Goal: Transaction & Acquisition: Book appointment/travel/reservation

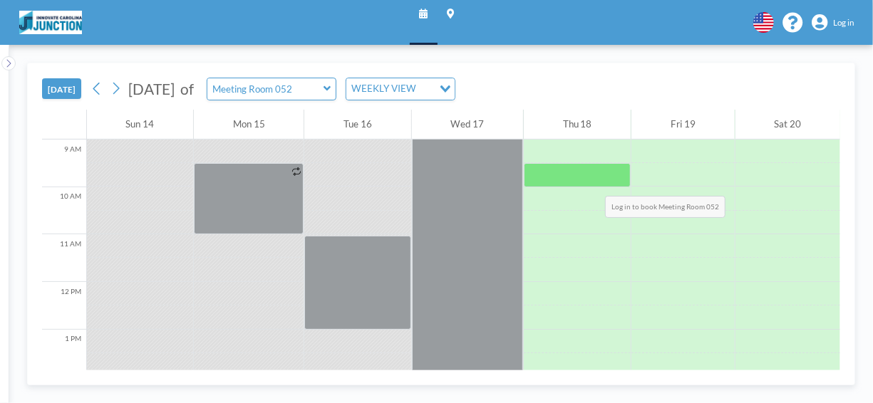
scroll to position [356, 0]
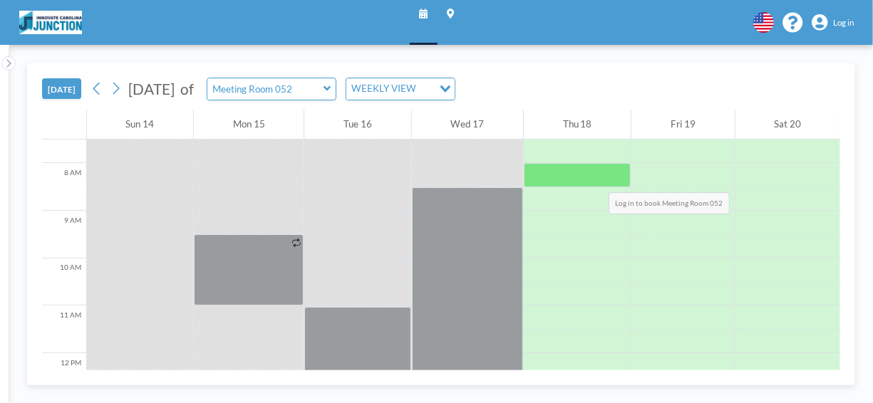
click at [579, 173] on div at bounding box center [577, 175] width 107 height 24
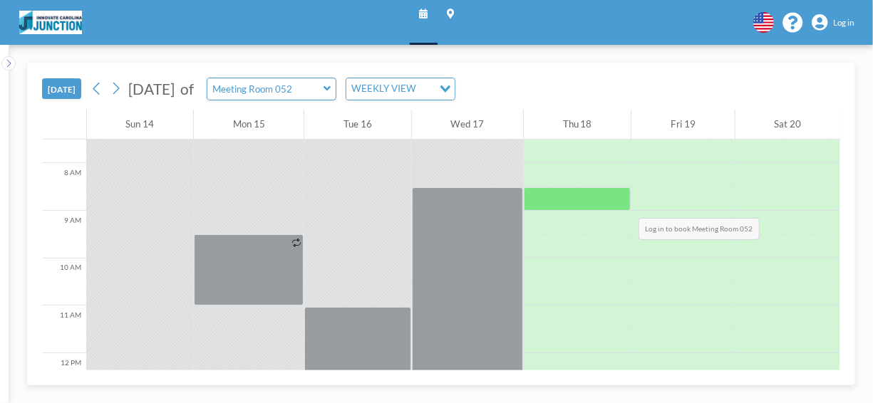
click at [608, 198] on div at bounding box center [577, 199] width 107 height 24
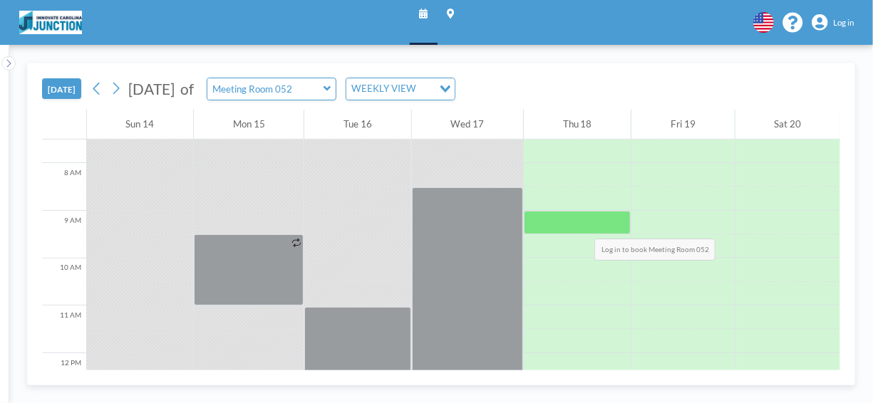
click at [565, 218] on div at bounding box center [577, 223] width 107 height 24
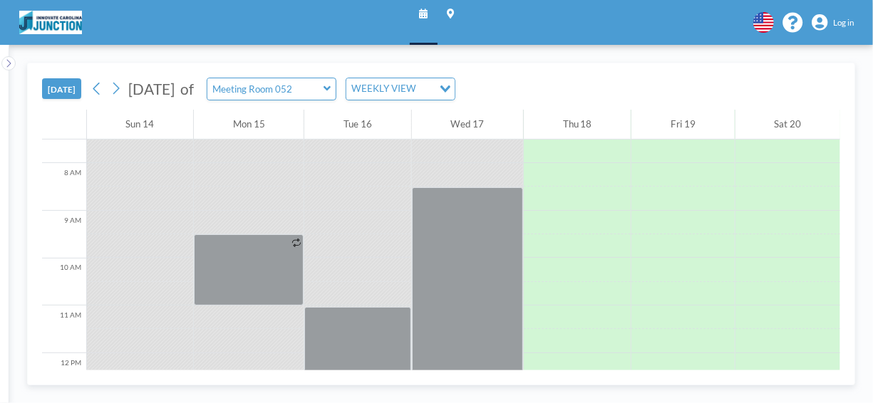
click at [56, 90] on button "[DATE]" at bounding box center [61, 88] width 39 height 21
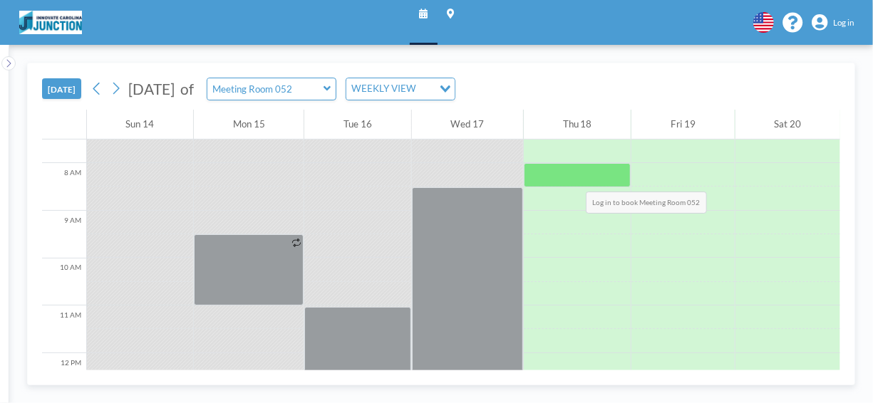
click at [557, 172] on div at bounding box center [577, 175] width 107 height 24
click at [556, 172] on div at bounding box center [577, 175] width 107 height 24
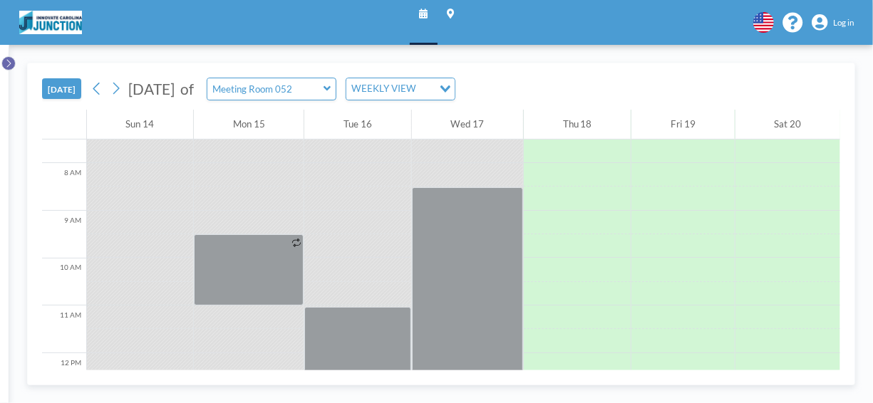
click at [6, 60] on icon at bounding box center [8, 64] width 7 height 12
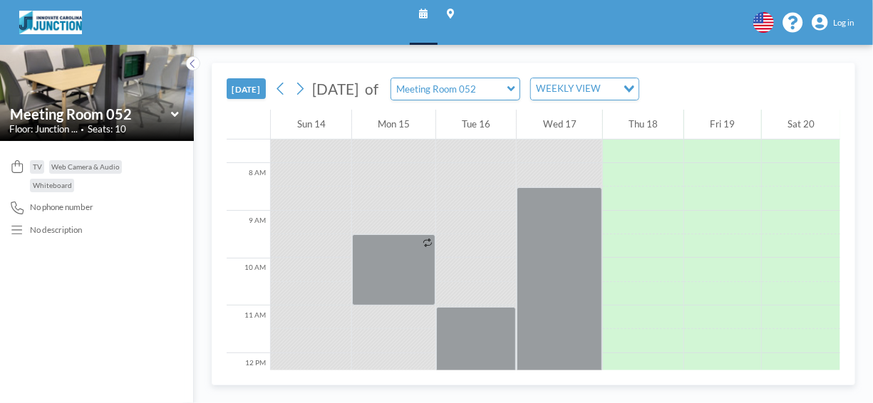
click at [423, 21] on link "Schedule" at bounding box center [424, 22] width 28 height 45
click at [423, 10] on icon at bounding box center [423, 13] width 9 height 9
click at [421, 14] on icon at bounding box center [423, 13] width 9 height 9
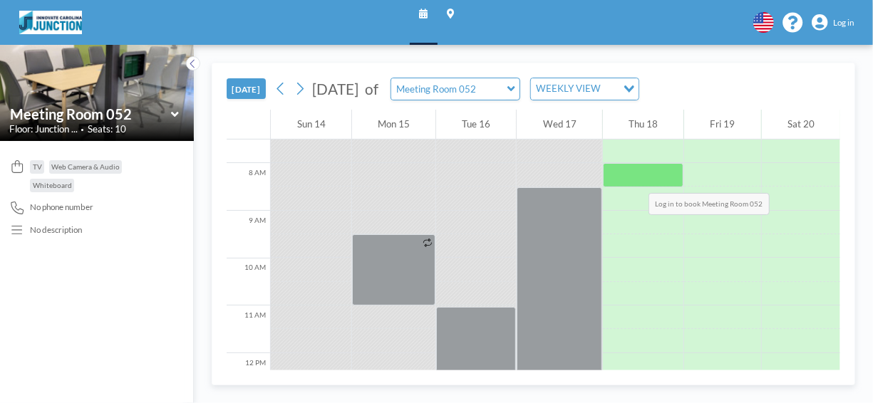
click at [618, 174] on div at bounding box center [643, 175] width 81 height 24
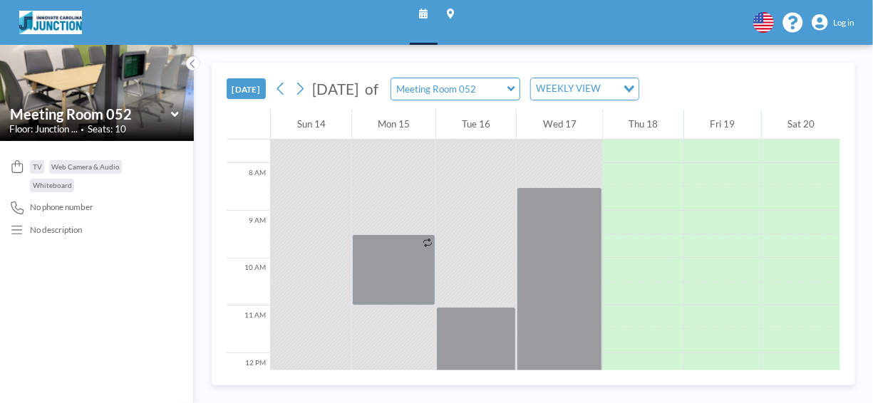
click at [514, 87] on icon at bounding box center [510, 89] width 7 height 12
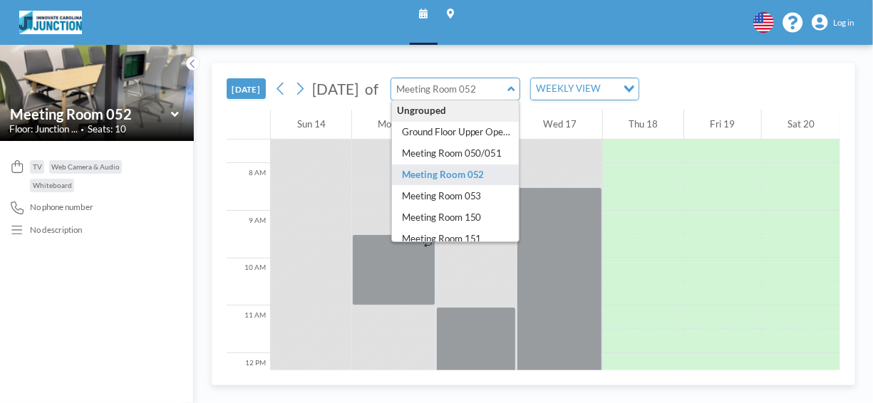
type input "Meeting Room 052"
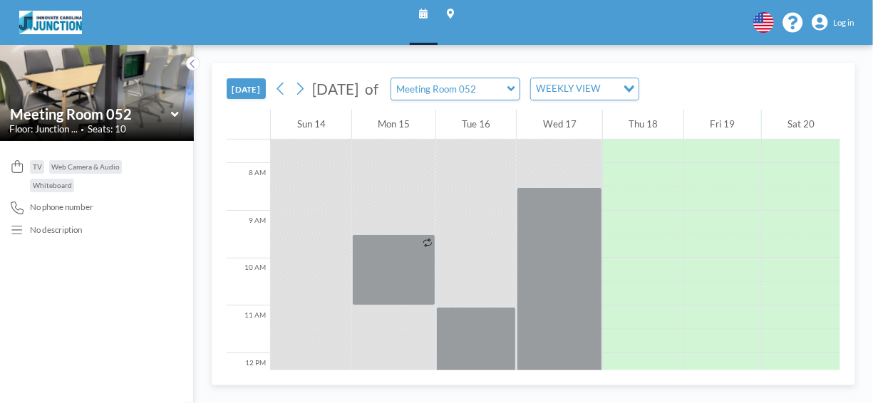
click at [177, 108] on icon at bounding box center [174, 114] width 7 height 12
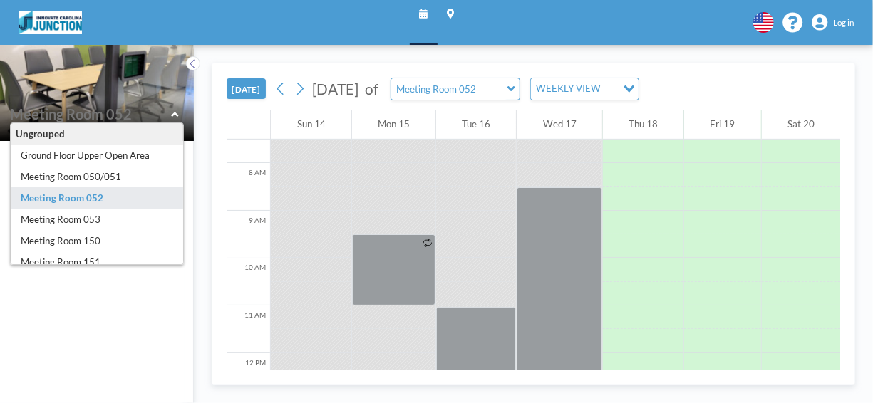
type input "Meeting Room 052"
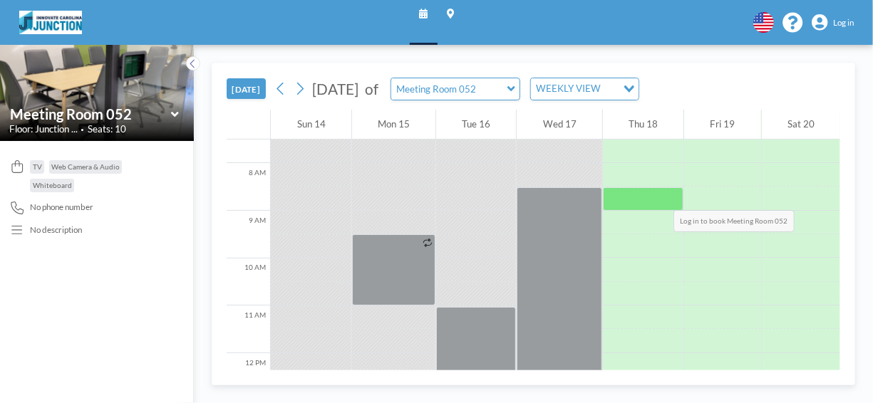
click at [642, 190] on div at bounding box center [643, 199] width 81 height 24
click at [638, 197] on div at bounding box center [643, 199] width 81 height 24
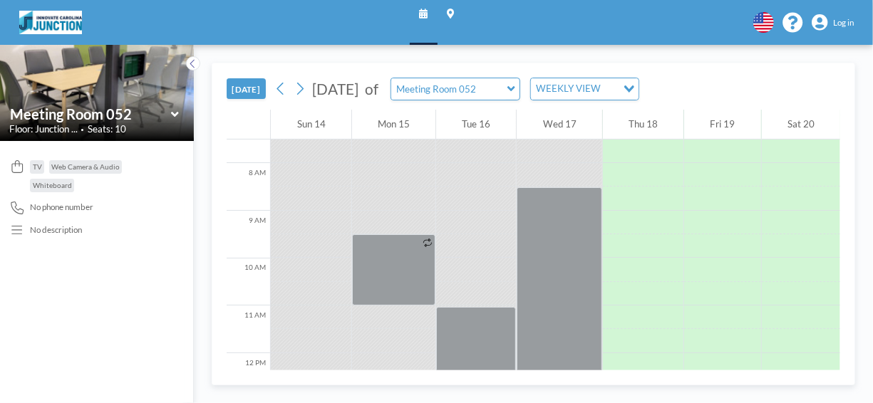
click at [423, 9] on link "Schedule" at bounding box center [424, 22] width 28 height 45
click at [842, 18] on span "Log in" at bounding box center [843, 22] width 21 height 11
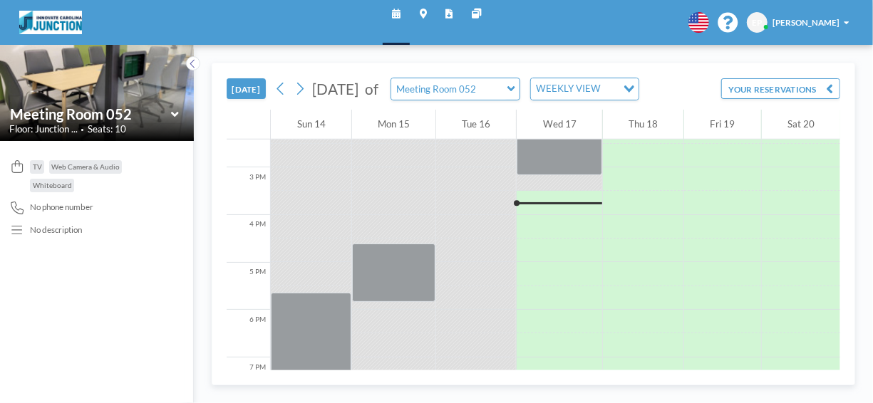
scroll to position [695, 0]
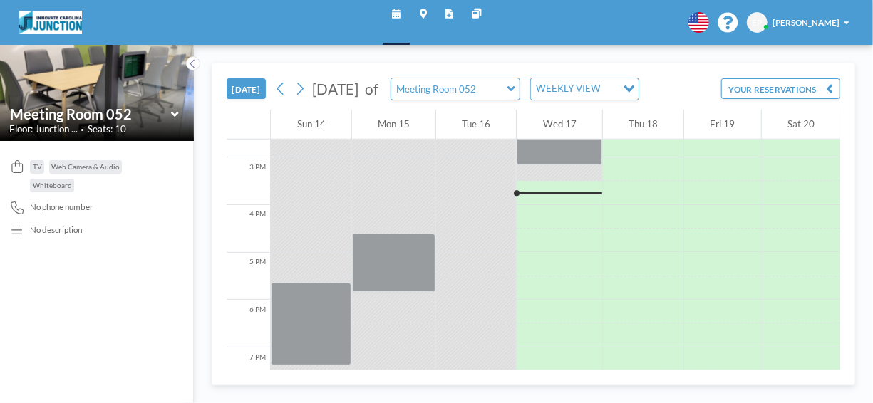
click at [812, 89] on button "YOUR RESERVATIONS" at bounding box center [780, 88] width 119 height 21
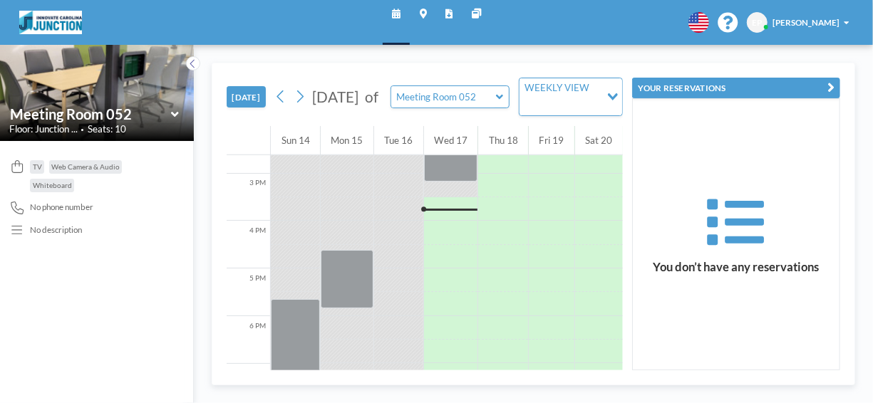
click at [833, 88] on icon "button" at bounding box center [830, 88] width 7 height 14
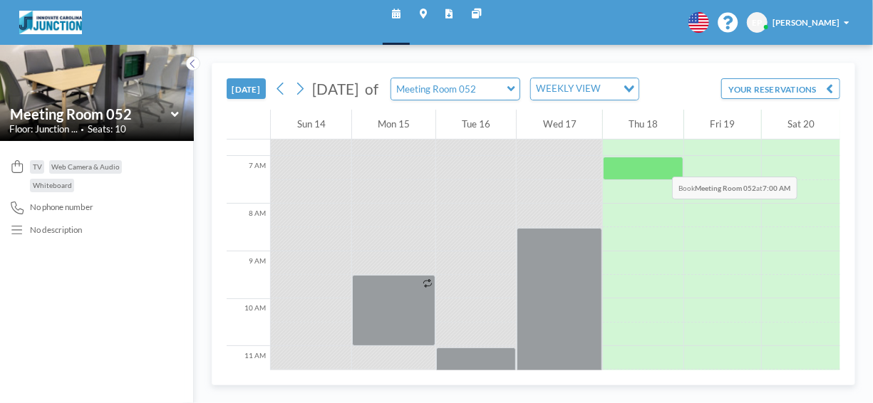
scroll to position [338, 0]
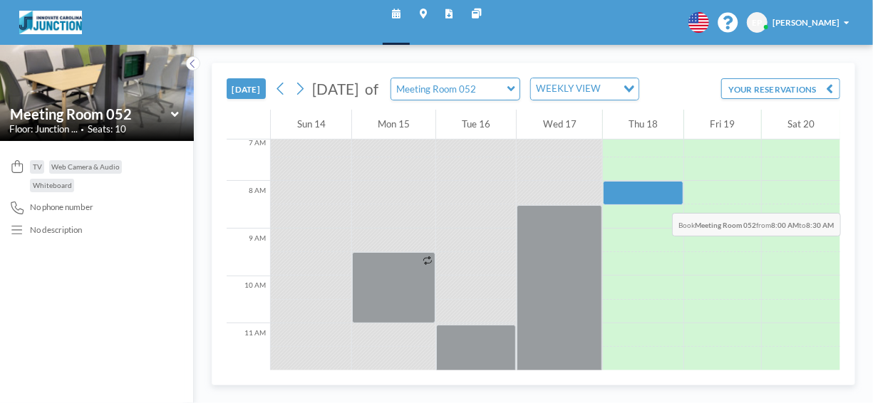
click at [641, 193] on div at bounding box center [643, 193] width 81 height 24
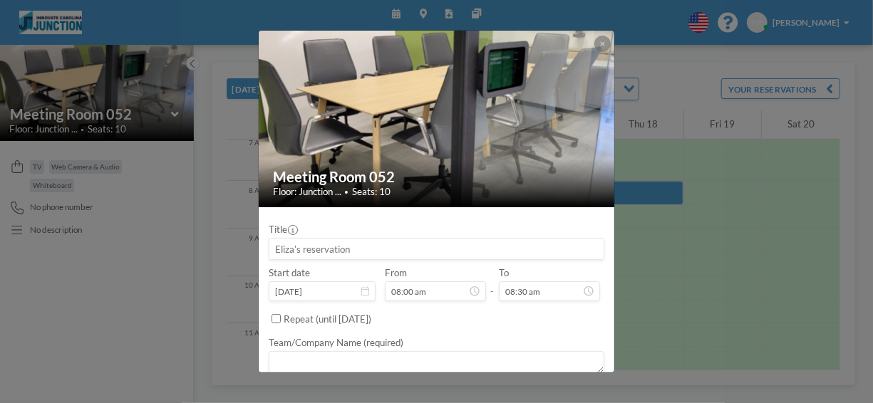
click at [641, 193] on div "Meeting Room 052 Floor: Junction ... • Seats: 10 Title Start date [DATE] From 0…" at bounding box center [436, 201] width 873 height 403
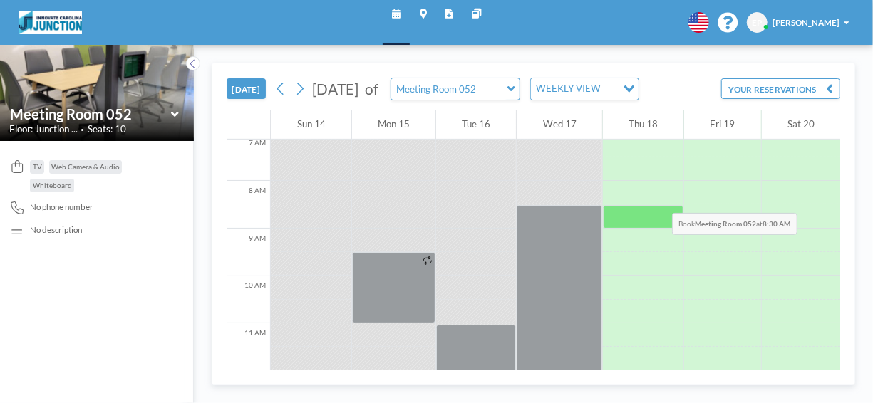
click at [641, 193] on div at bounding box center [643, 193] width 81 height 24
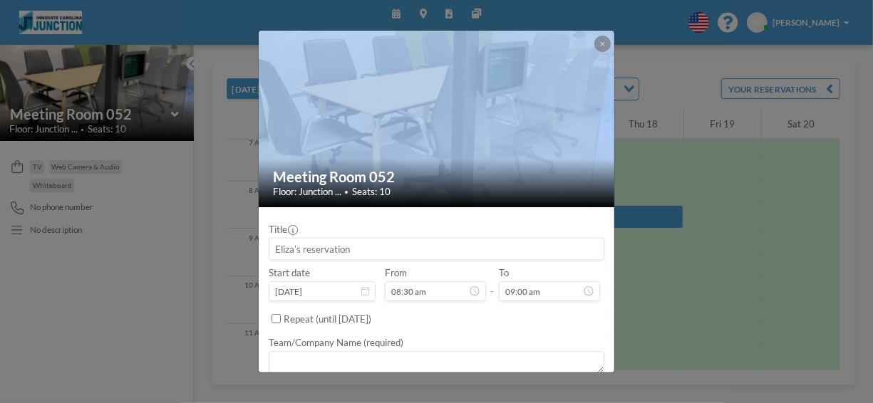
click at [641, 193] on div "Meeting Room 052 Floor: Junction ... • Seats: 10 Title Start date [DATE] From 0…" at bounding box center [436, 201] width 873 height 403
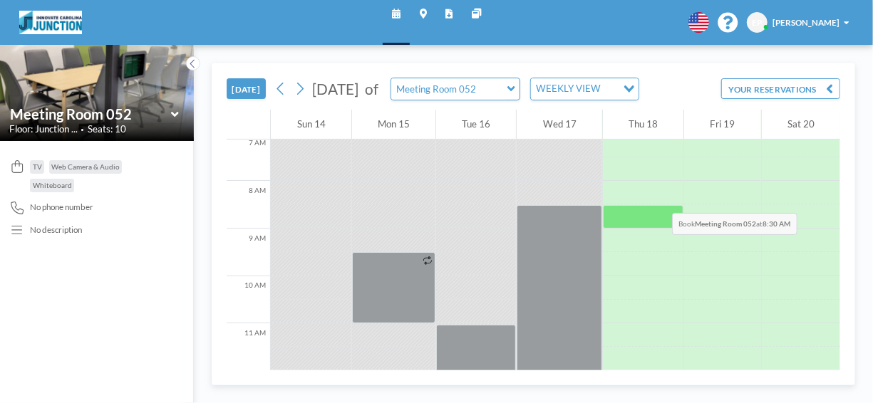
click at [641, 193] on div at bounding box center [643, 193] width 81 height 24
click at [642, 201] on div at bounding box center [643, 193] width 81 height 24
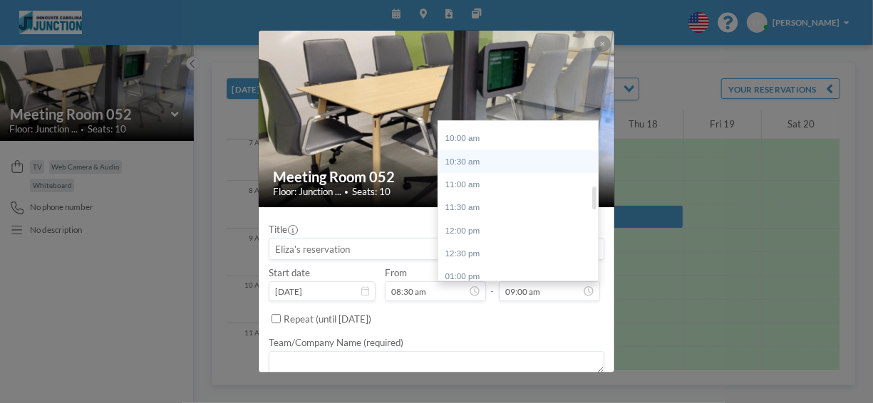
scroll to position [486, 0]
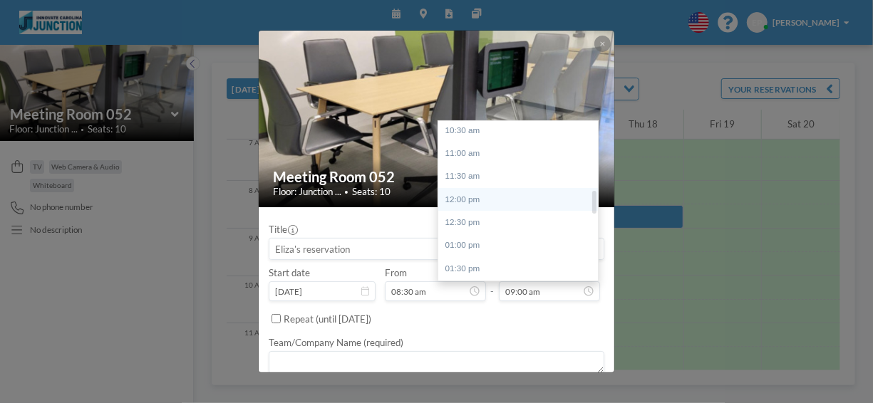
click at [531, 209] on div "12:00 pm" at bounding box center [521, 199] width 167 height 23
type input "12:00 pm"
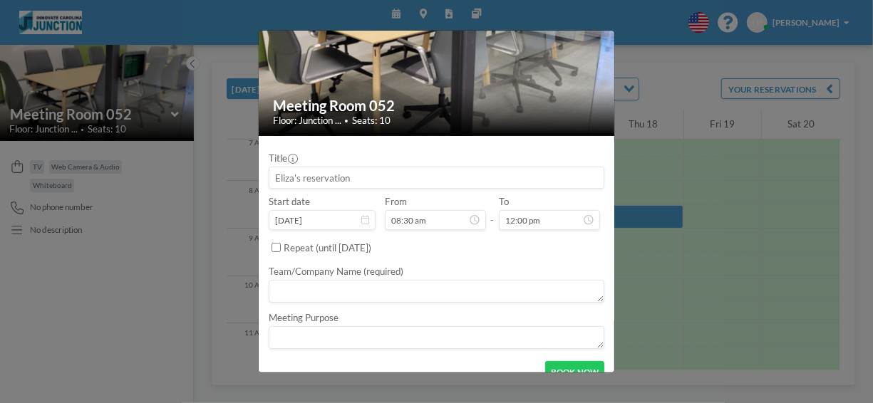
scroll to position [88, 0]
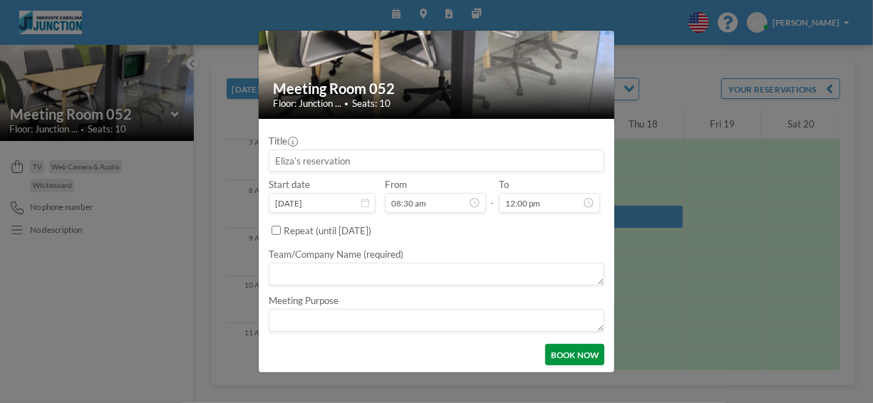
click at [552, 350] on button "BOOK NOW" at bounding box center [574, 354] width 59 height 21
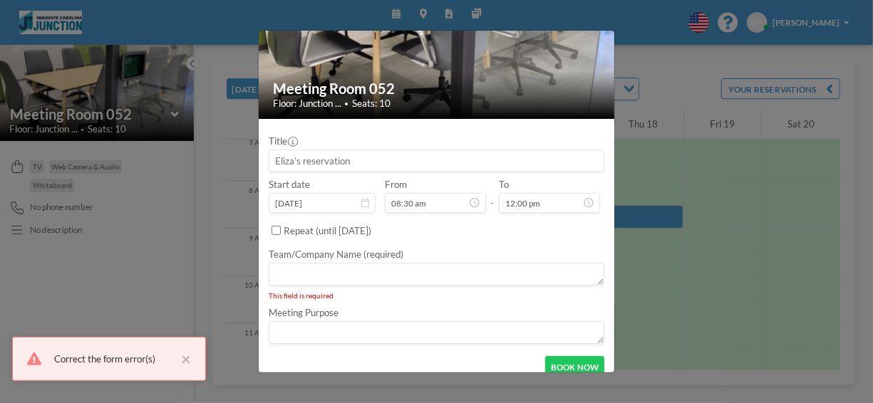
click at [447, 341] on textarea at bounding box center [437, 332] width 336 height 23
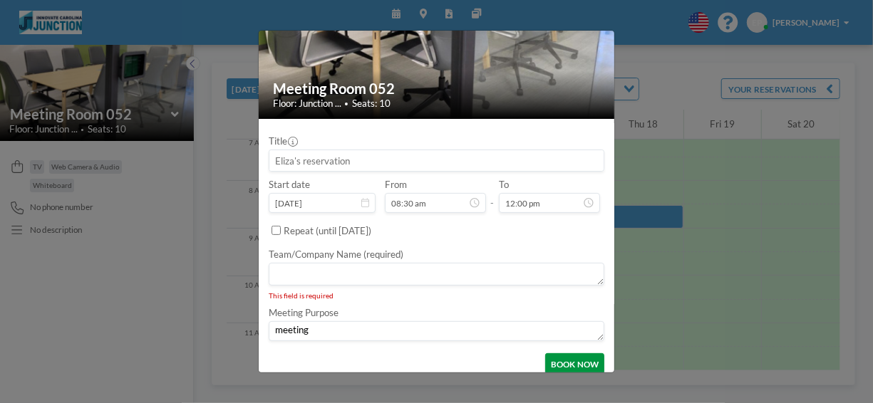
type textarea "meeting"
click at [561, 366] on button "BOOK NOW" at bounding box center [574, 363] width 59 height 21
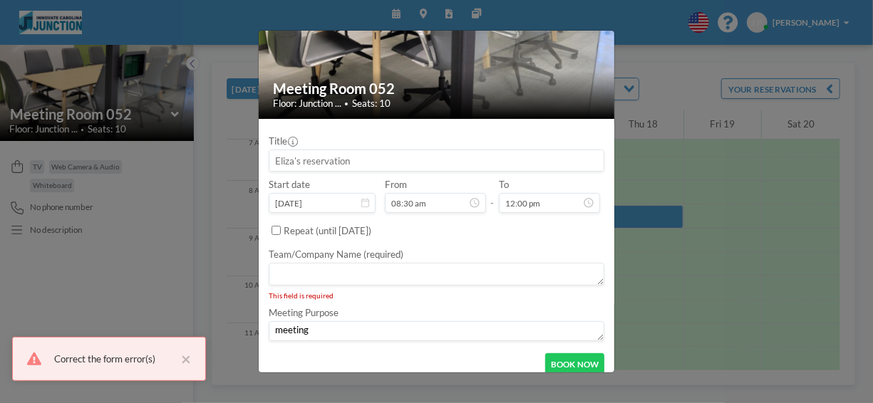
click at [419, 269] on textarea at bounding box center [437, 274] width 336 height 23
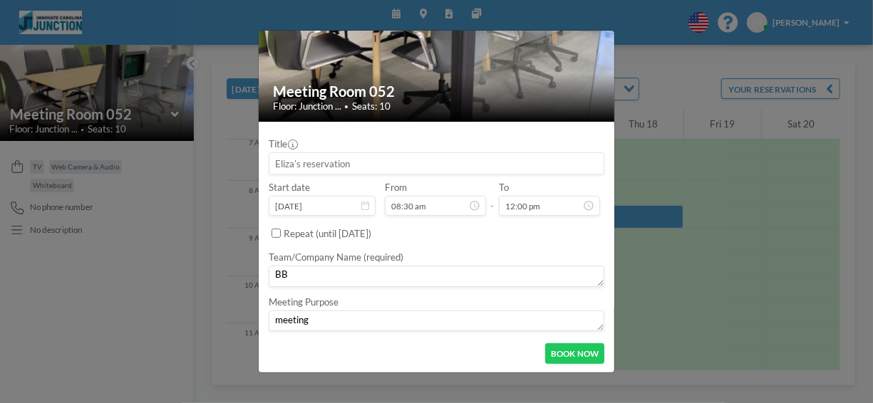
scroll to position [84, 0]
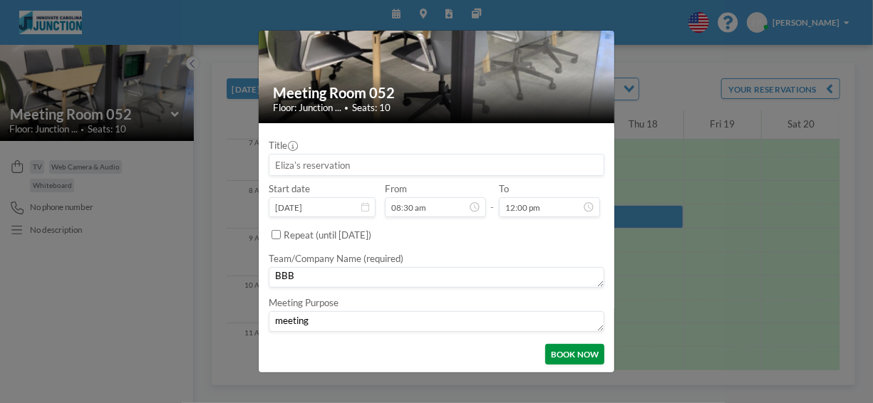
type textarea "BBB"
click at [572, 348] on button "BOOK NOW" at bounding box center [574, 354] width 59 height 21
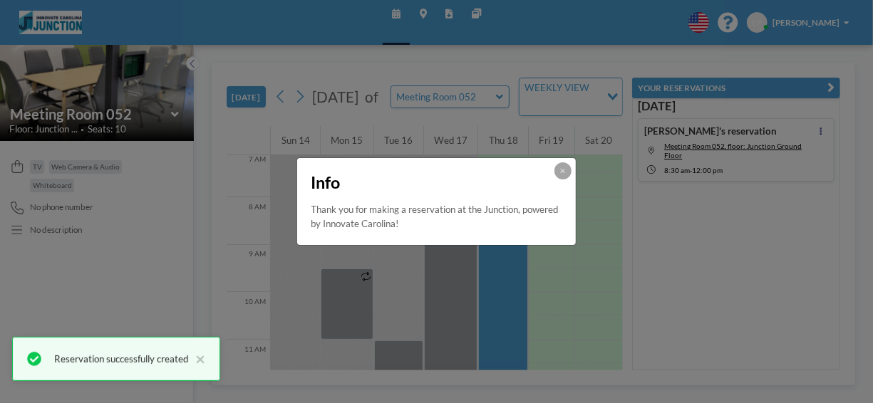
scroll to position [0, 0]
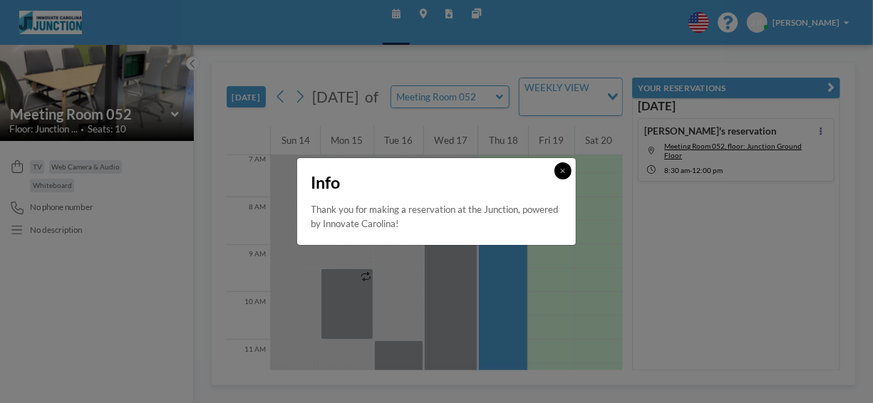
click at [565, 171] on icon at bounding box center [563, 170] width 6 height 7
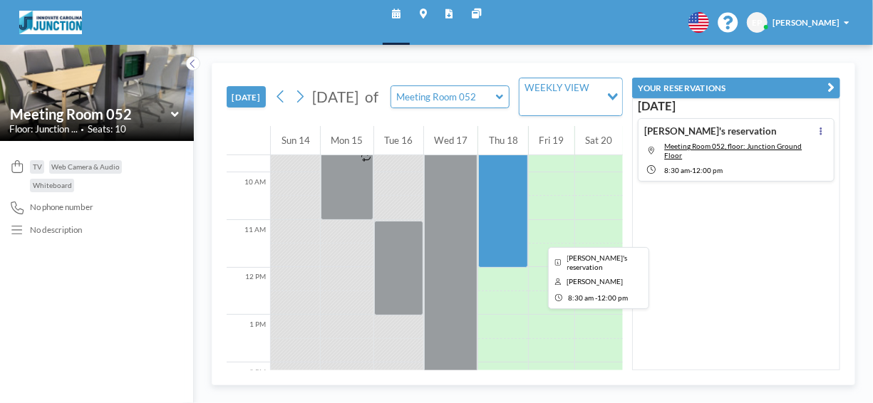
scroll to position [481, 0]
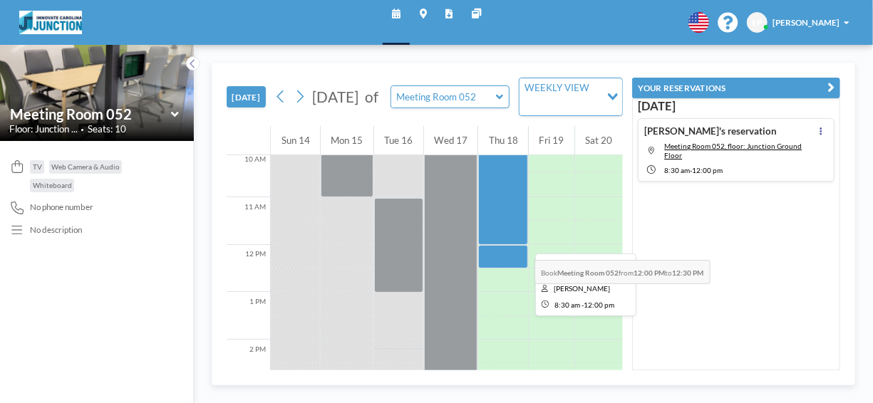
click at [507, 239] on div at bounding box center [503, 161] width 50 height 167
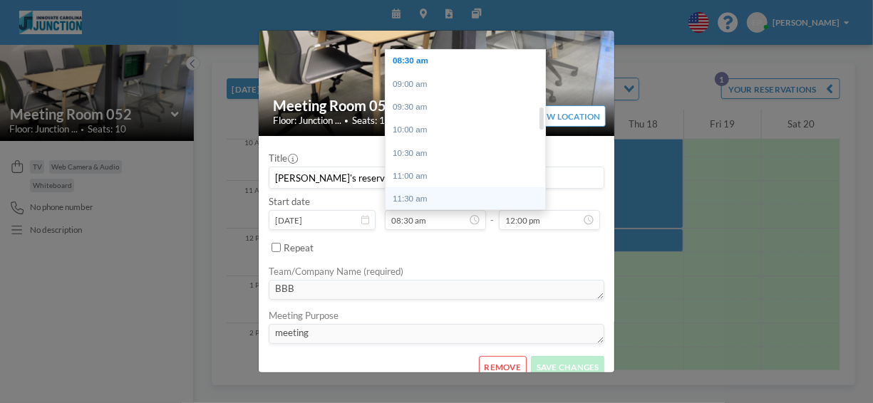
scroll to position [463, 0]
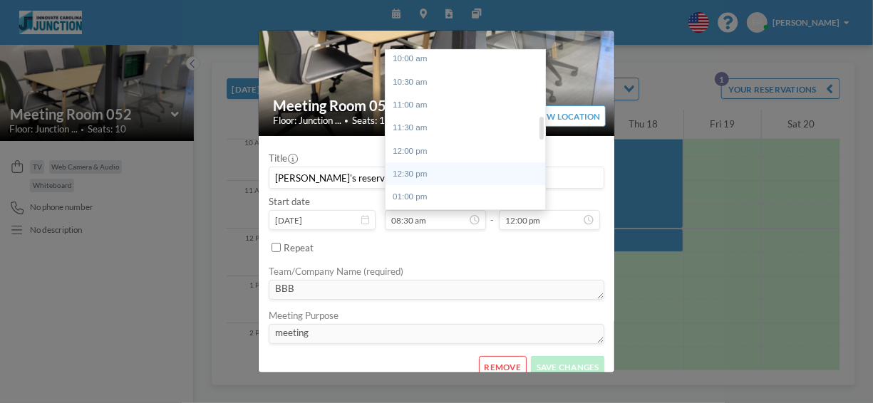
click at [438, 175] on div "12:30 pm" at bounding box center [469, 173] width 167 height 23
type input "12:30 pm"
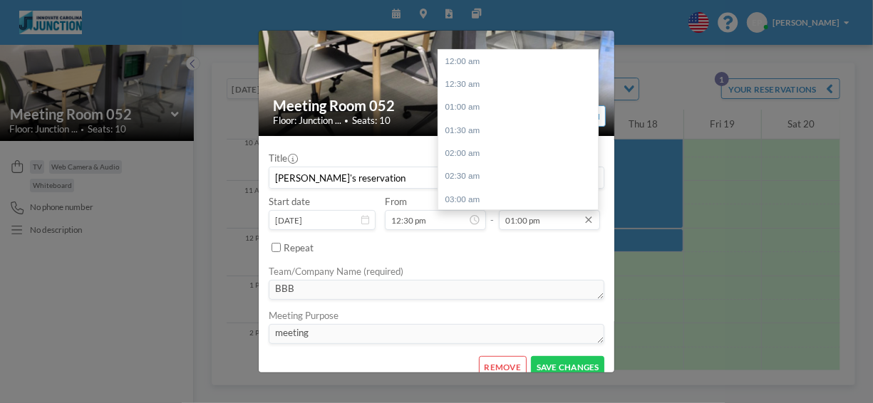
scroll to position [599, 0]
click at [498, 192] on div "04:00 pm" at bounding box center [521, 198] width 167 height 23
type input "04:00 pm"
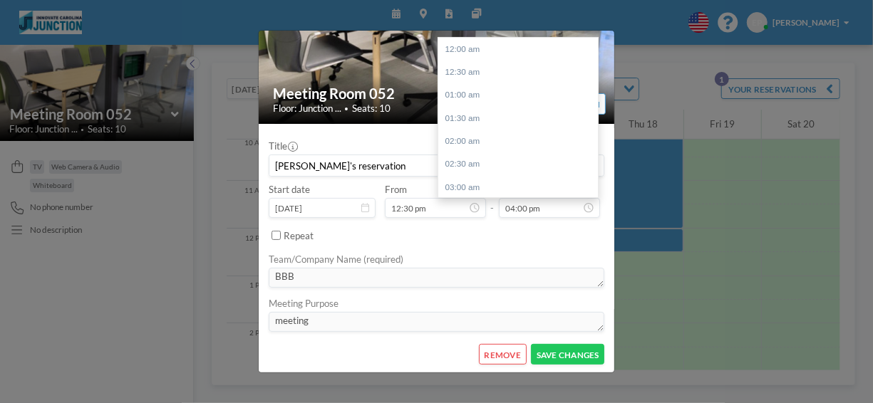
scroll to position [738, 0]
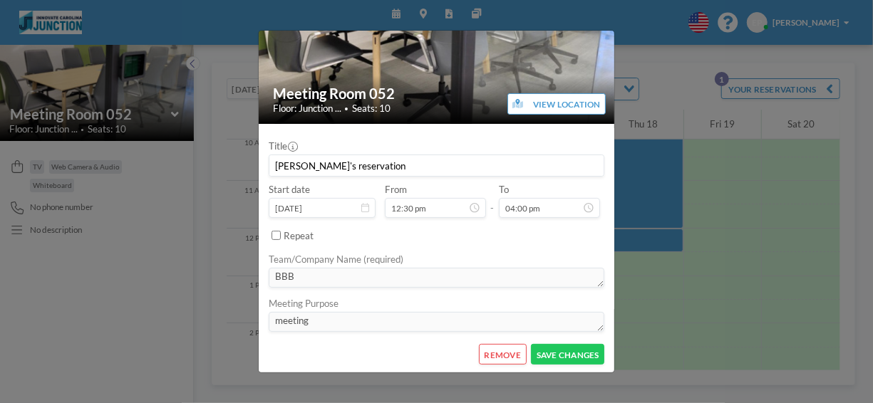
click at [767, 238] on div "Meeting Room 052 Floor: Junction ... • Seats: 10 VIEW LOCATION Title [PERSON_NA…" at bounding box center [436, 201] width 873 height 403
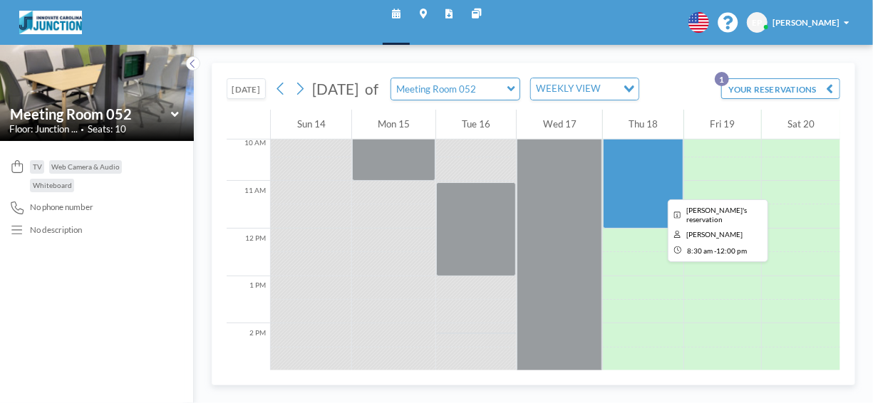
click at [636, 187] on div at bounding box center [643, 146] width 81 height 167
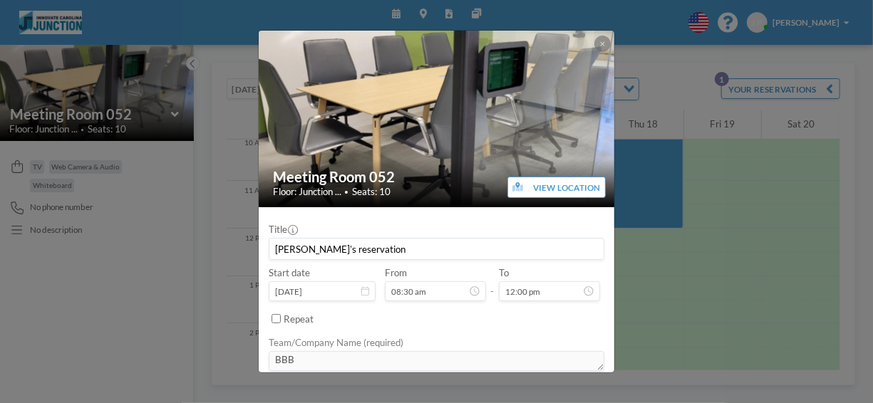
click at [651, 229] on div "Meeting Room 052 Floor: Junction ... • Seats: 10 VIEW LOCATION Title [PERSON_NA…" at bounding box center [436, 201] width 873 height 403
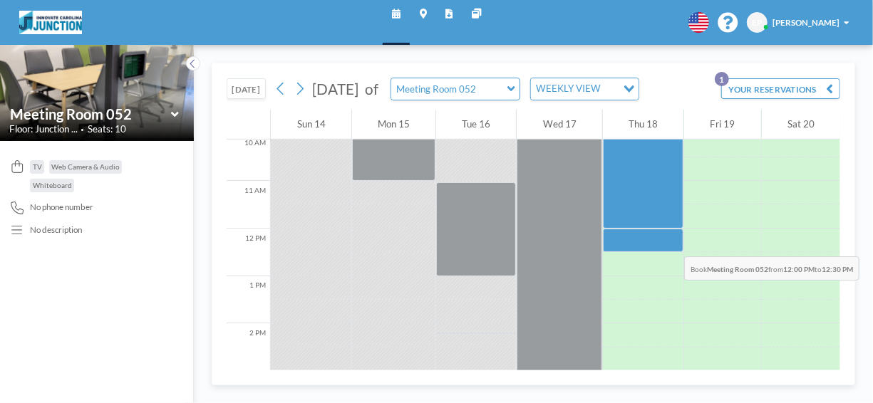
click at [652, 236] on div at bounding box center [643, 241] width 81 height 24
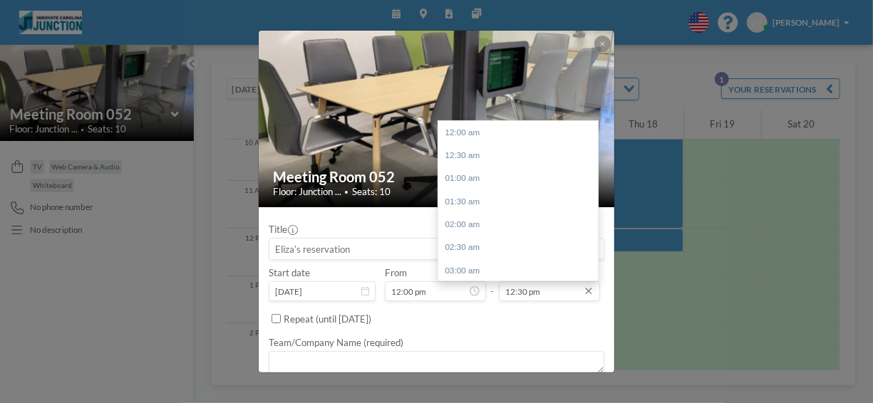
scroll to position [576, 0]
click at [585, 299] on input "12:30 pm" at bounding box center [549, 291] width 101 height 20
click at [525, 214] on div "04:00 pm" at bounding box center [521, 221] width 167 height 23
type input "04:00 pm"
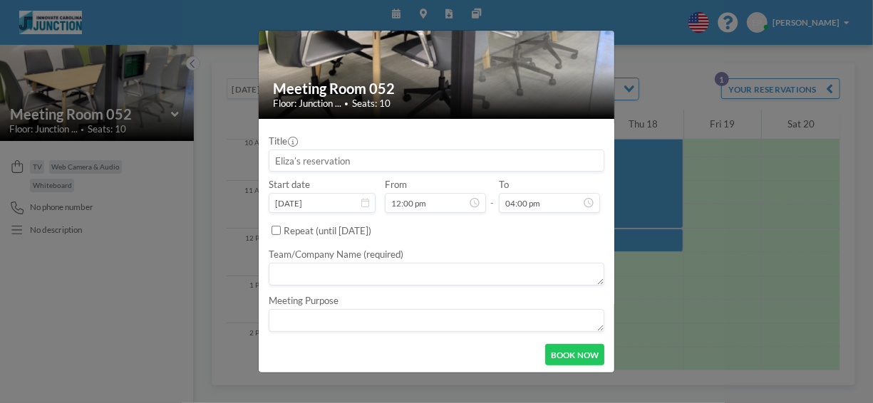
scroll to position [88, 0]
click at [314, 276] on textarea at bounding box center [437, 274] width 336 height 23
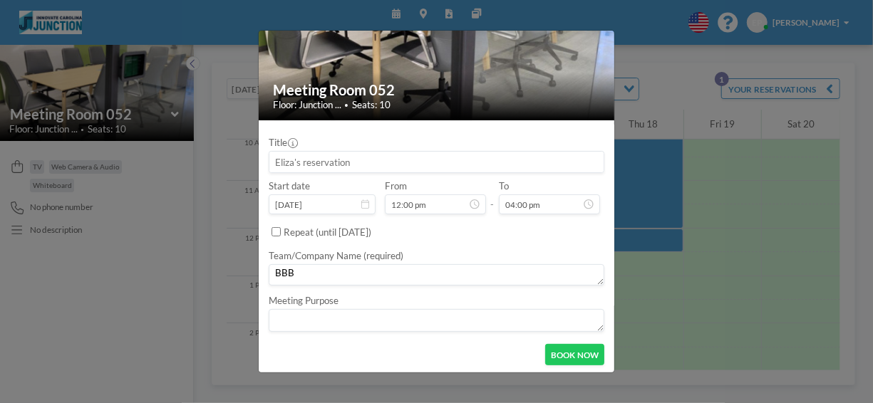
scroll to position [87, 0]
type textarea "BBB"
click at [310, 317] on textarea at bounding box center [437, 320] width 336 height 23
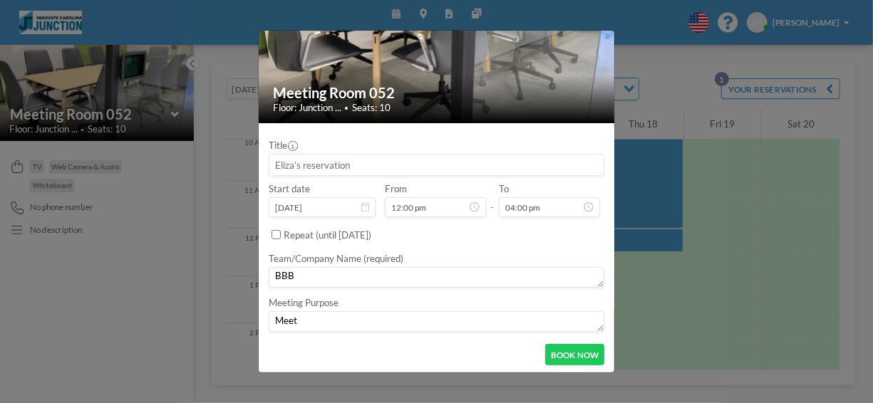
scroll to position [84, 0]
type textarea "Meeting"
click at [577, 348] on button "BOOK NOW" at bounding box center [574, 354] width 59 height 21
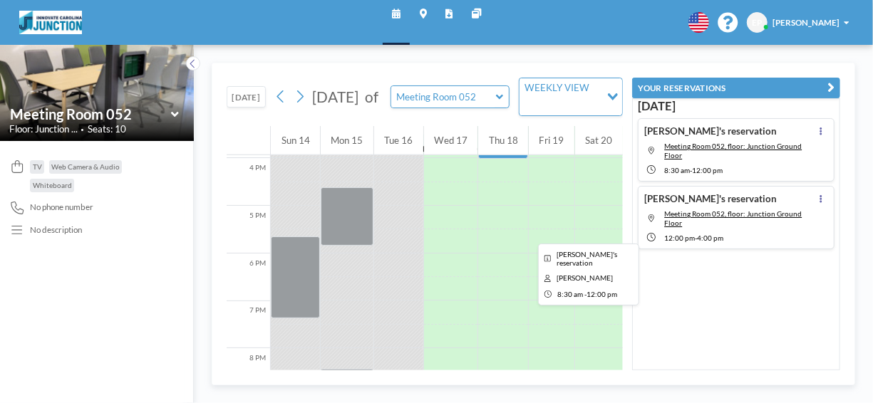
scroll to position [766, 0]
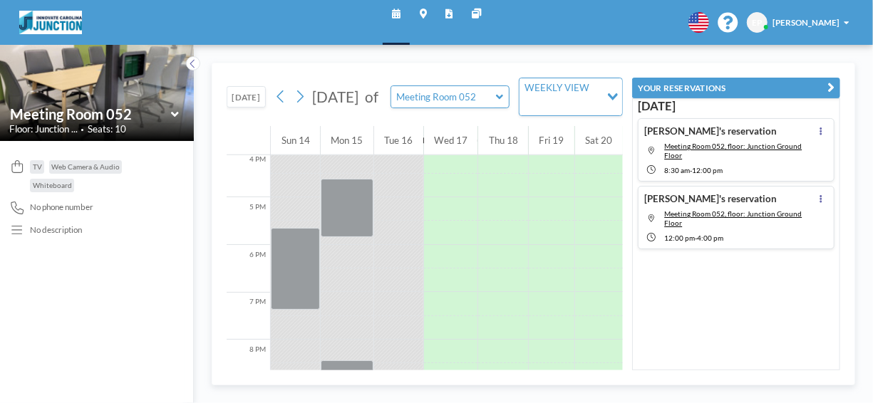
click at [743, 315] on div "[DATE] [PERSON_NAME]'s reservation Meeting Room 052, floor: Junction Ground Flo…" at bounding box center [736, 234] width 208 height 272
click at [51, 309] on div "TV Web Camera & Audio Whiteboard No phone number No description" at bounding box center [97, 272] width 194 height 262
